Goal: Task Accomplishment & Management: Use online tool/utility

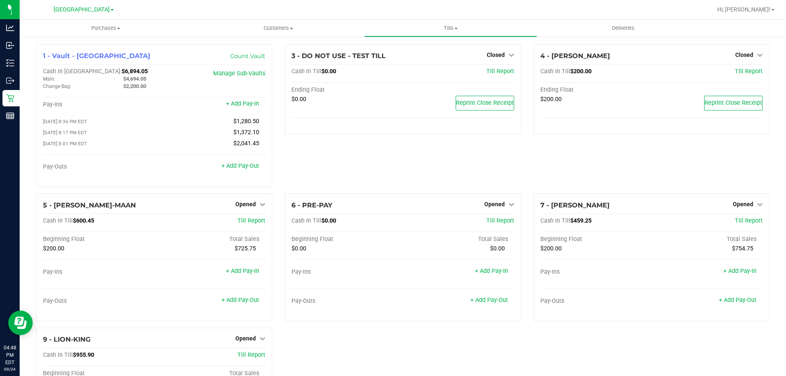
scroll to position [96, 0]
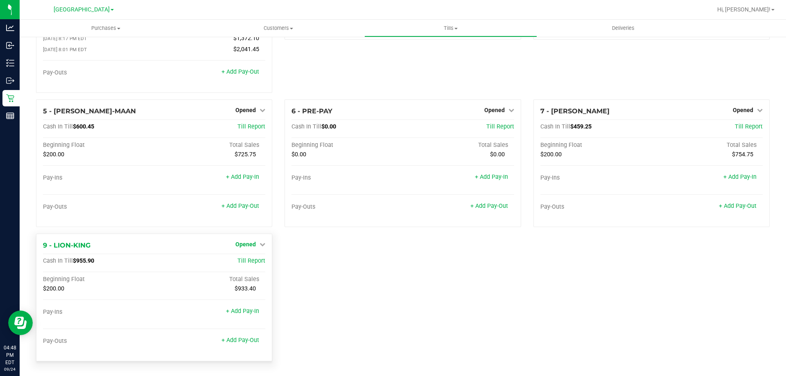
click at [249, 244] on span "Opened" at bounding box center [245, 244] width 20 height 7
click at [250, 263] on link "Close Till" at bounding box center [247, 261] width 22 height 7
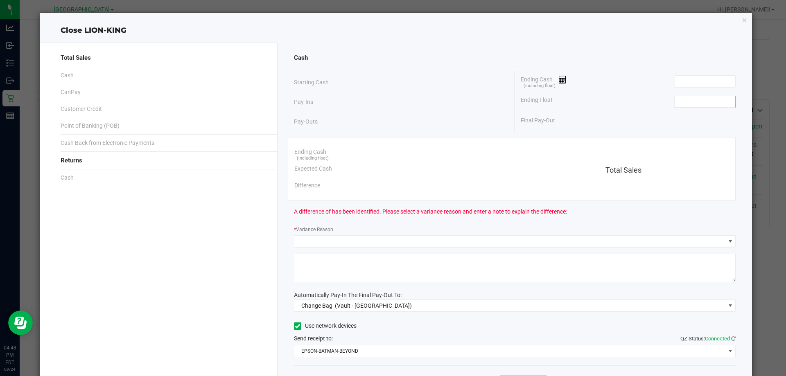
click at [692, 102] on input at bounding box center [705, 101] width 60 height 11
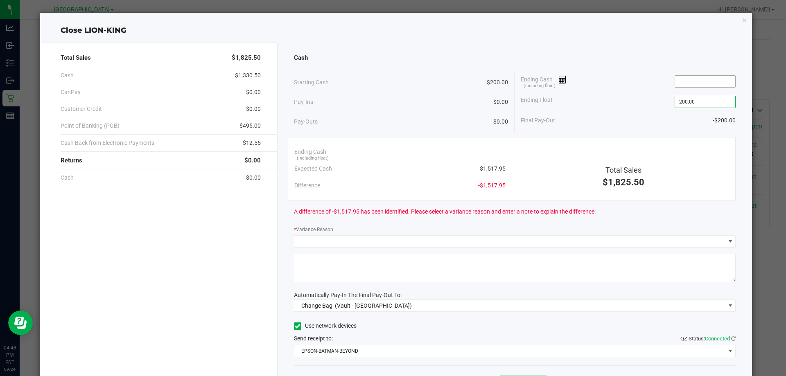
click at [705, 79] on input at bounding box center [705, 81] width 60 height 11
type input "$200.00"
click at [364, 228] on div "* Variance Reason" at bounding box center [515, 230] width 442 height 10
type input "$1,518.00"
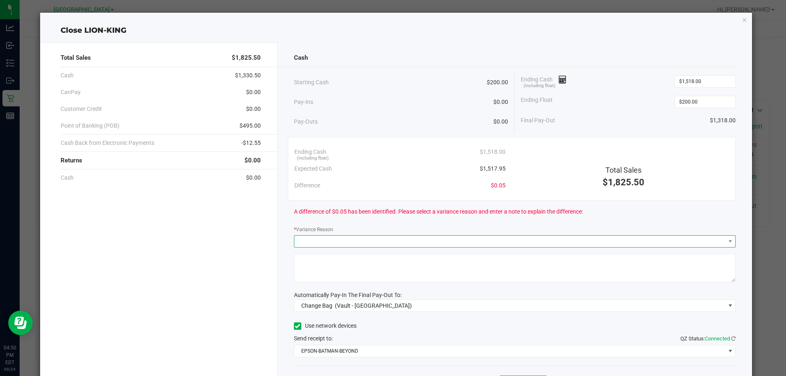
click at [344, 239] on span at bounding box center [509, 241] width 431 height 11
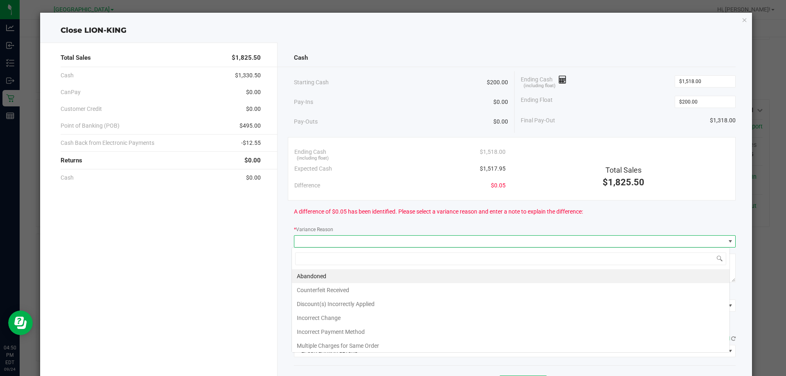
scroll to position [12, 438]
click at [339, 276] on li "Abandoned" at bounding box center [511, 276] width 438 height 14
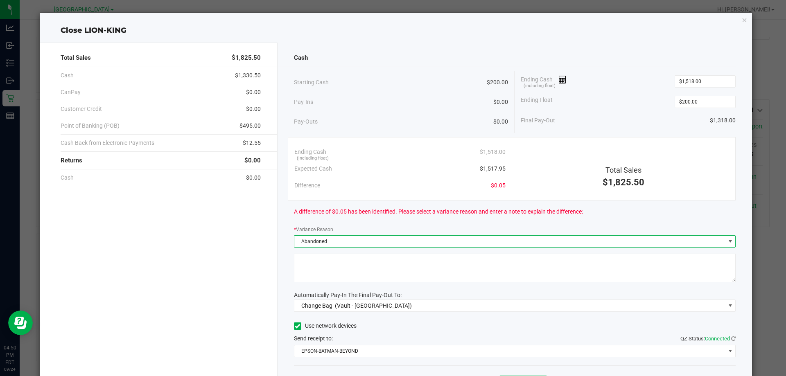
click at [341, 276] on textarea at bounding box center [515, 268] width 442 height 29
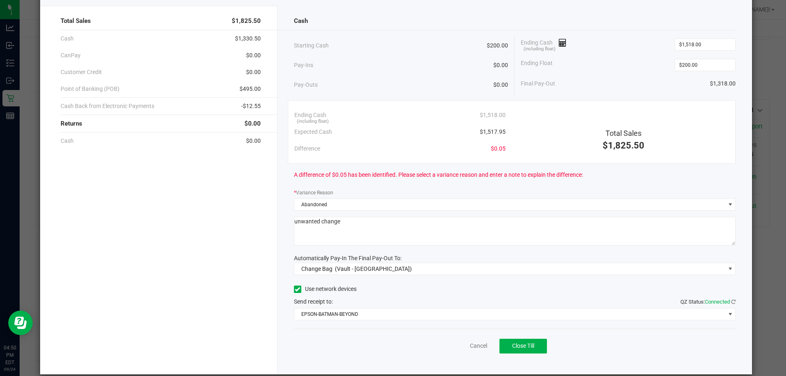
scroll to position [48, 0]
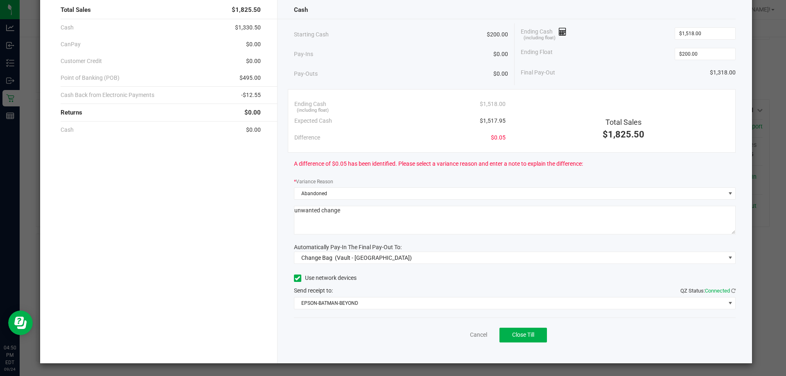
type textarea "unwanted change"
click at [402, 258] on span "(Vault - North Palm Beach WC)" at bounding box center [373, 258] width 77 height 7
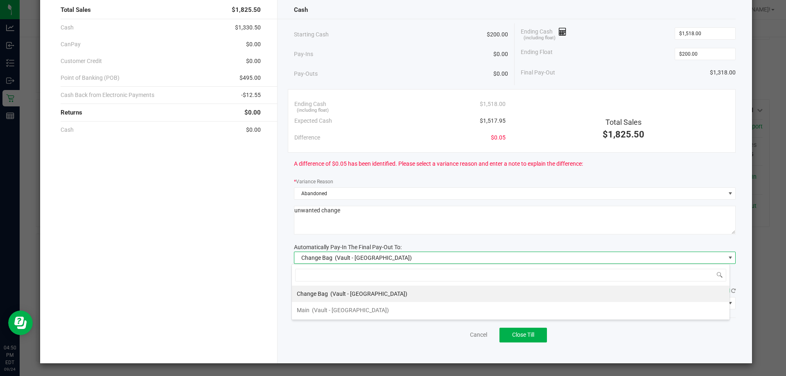
scroll to position [12, 438]
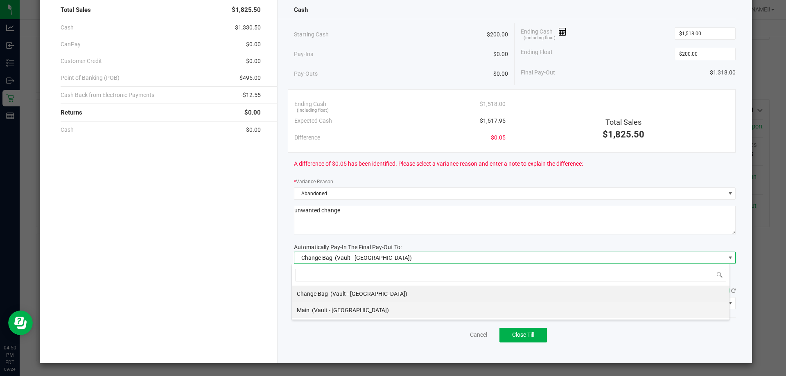
click at [340, 310] on span "(Vault - North Palm Beach WC)" at bounding box center [350, 310] width 77 height 7
click at [375, 303] on span "EPSON-BATMAN-BEYOND" at bounding box center [509, 303] width 431 height 11
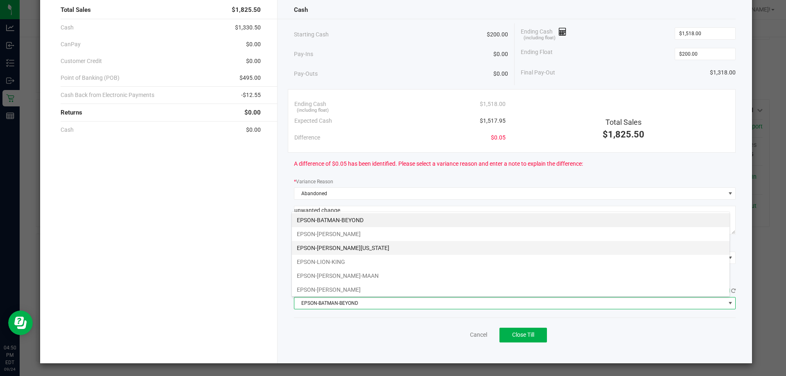
click at [359, 250] on li "EPSON-HANNAH-MONTANA" at bounding box center [511, 248] width 438 height 14
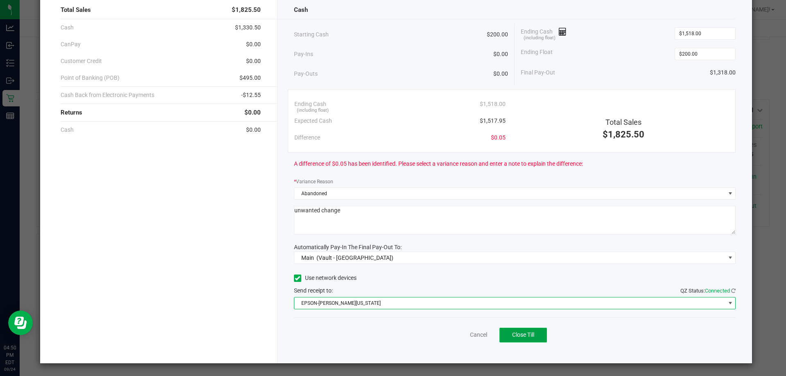
click at [521, 336] on span "Close Till" at bounding box center [523, 335] width 22 height 7
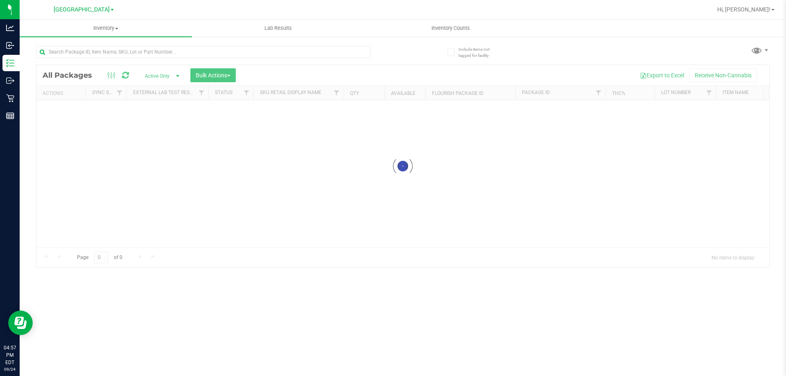
click at [71, 43] on div at bounding box center [219, 51] width 367 height 26
click at [70, 50] on input "text" at bounding box center [203, 52] width 334 height 12
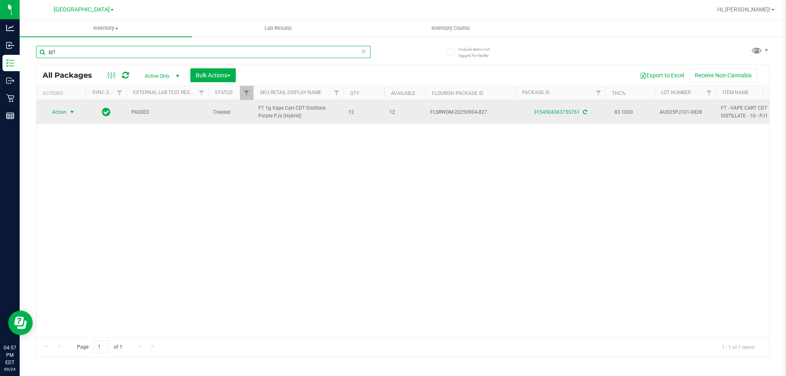
type input "pj1"
click at [70, 112] on span "select" at bounding box center [72, 112] width 7 height 7
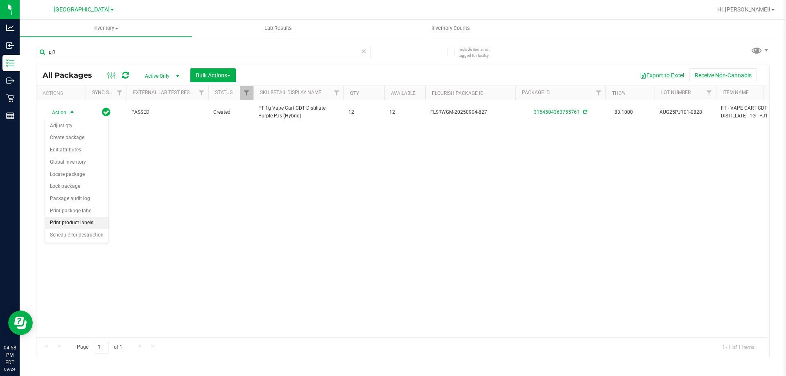
click at [97, 220] on li "Print product labels" at bounding box center [76, 223] width 63 height 12
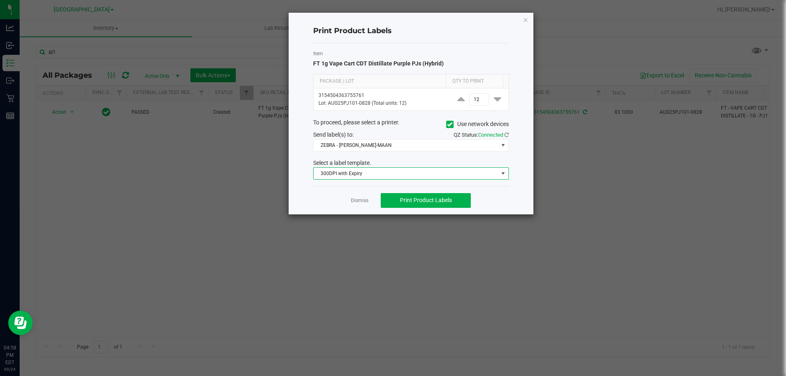
click at [487, 170] on span "300DPI with Expiry" at bounding box center [406, 173] width 185 height 11
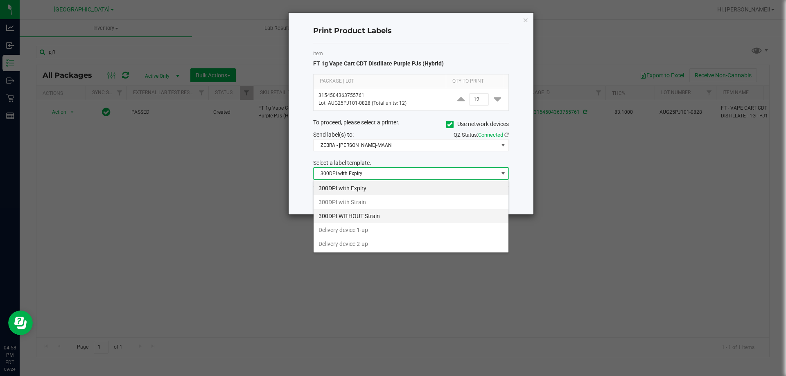
scroll to position [12, 196]
click at [399, 203] on li "300DPI with Strain" at bounding box center [411, 202] width 195 height 14
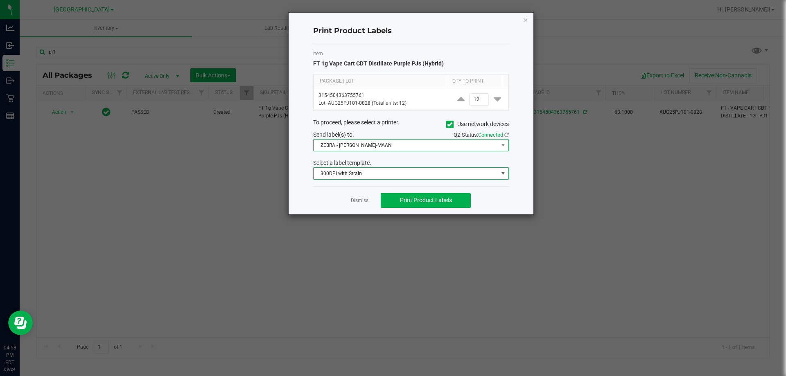
click at [437, 147] on span "ZEBRA - [PERSON_NAME]-MAAN" at bounding box center [406, 145] width 185 height 11
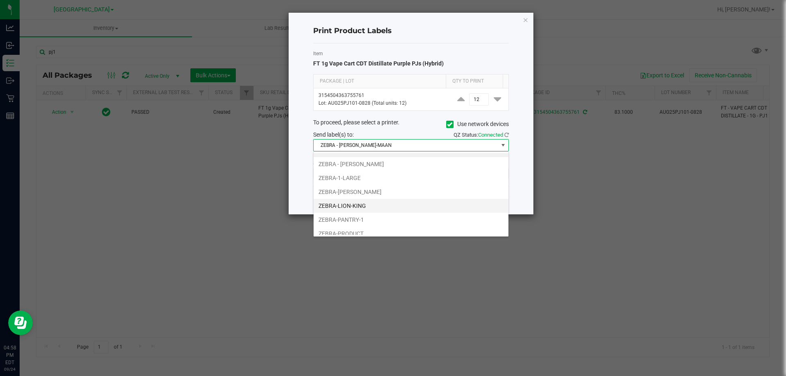
scroll to position [16, 0]
click at [383, 231] on li "ZEBRA-PRODUCT" at bounding box center [411, 228] width 195 height 14
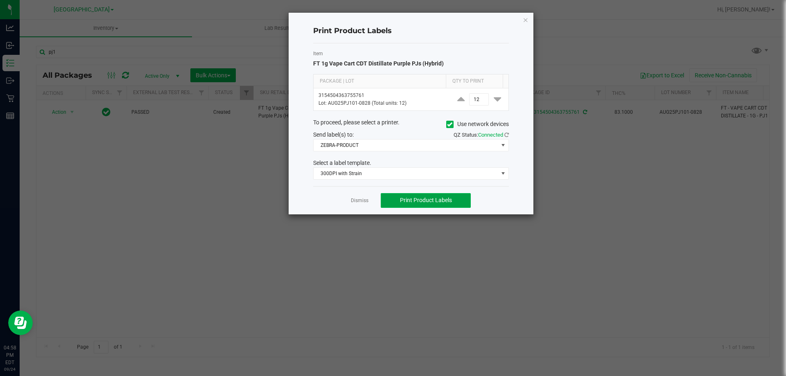
click at [417, 200] on span "Print Product Labels" at bounding box center [426, 200] width 52 height 7
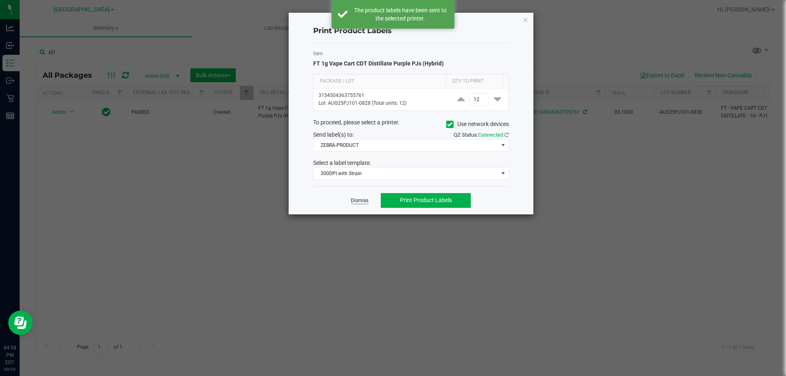
click at [359, 200] on link "Dismiss" at bounding box center [360, 200] width 18 height 7
